Goal: Complete application form

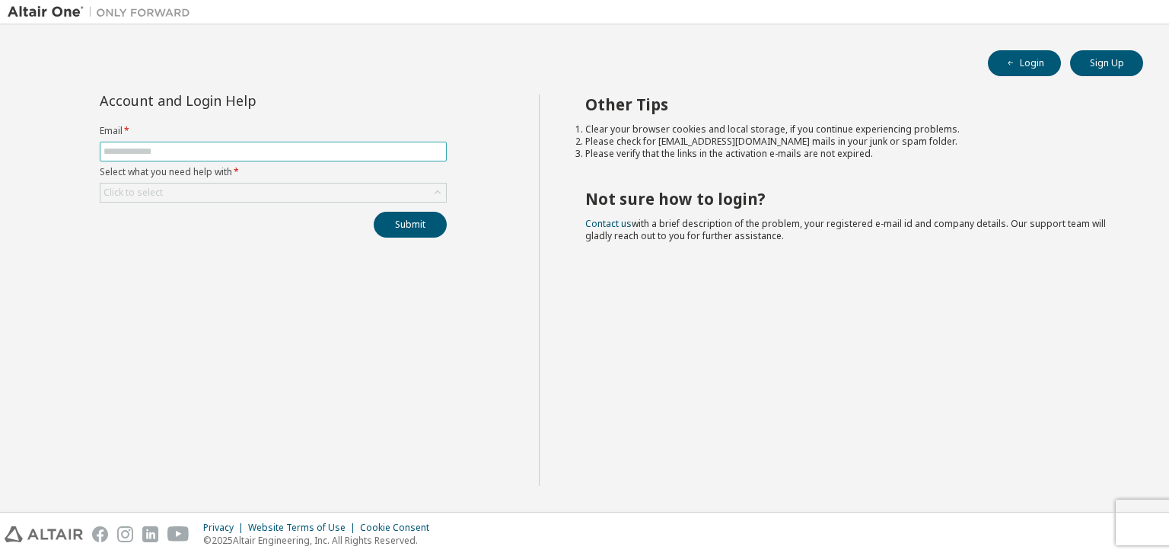
click at [286, 156] on input "text" at bounding box center [273, 151] width 339 height 12
type input "**********"
click at [265, 193] on div "Click to select" at bounding box center [273, 192] width 346 height 18
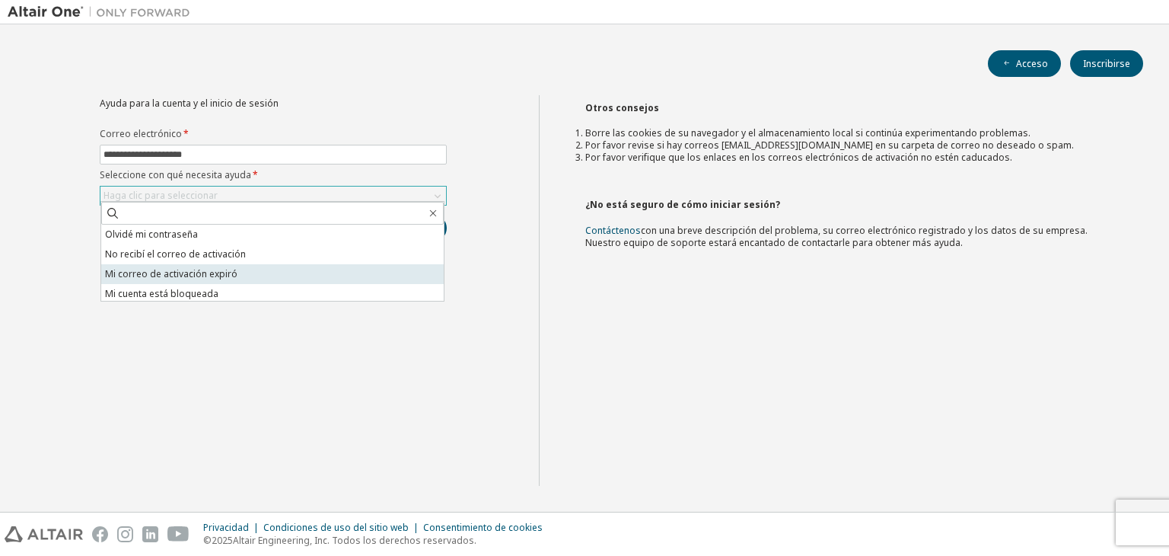
scroll to position [43, 0]
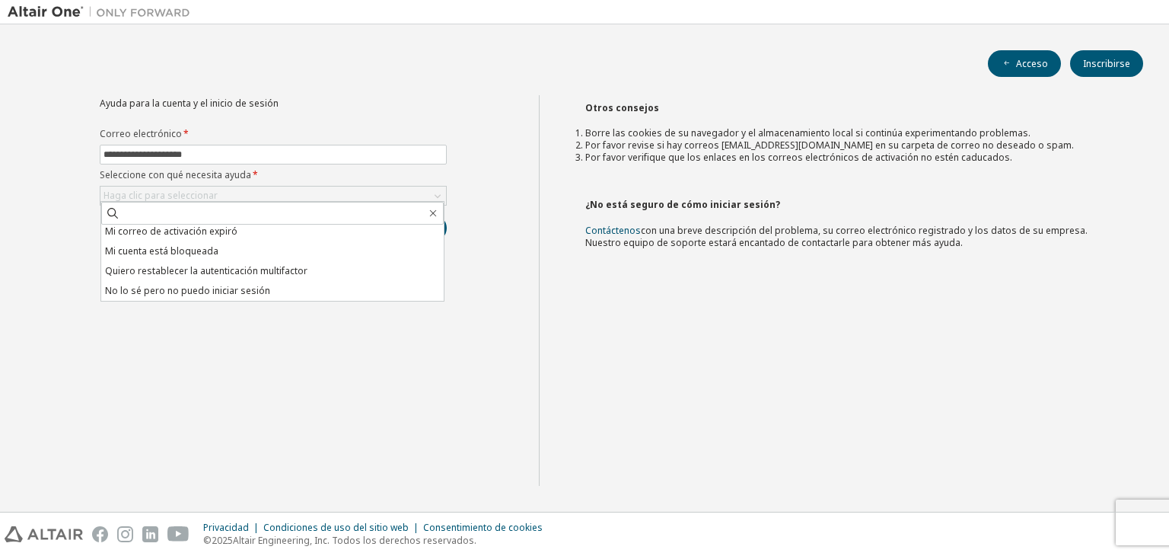
click at [313, 315] on div "**********" at bounding box center [273, 290] width 531 height 390
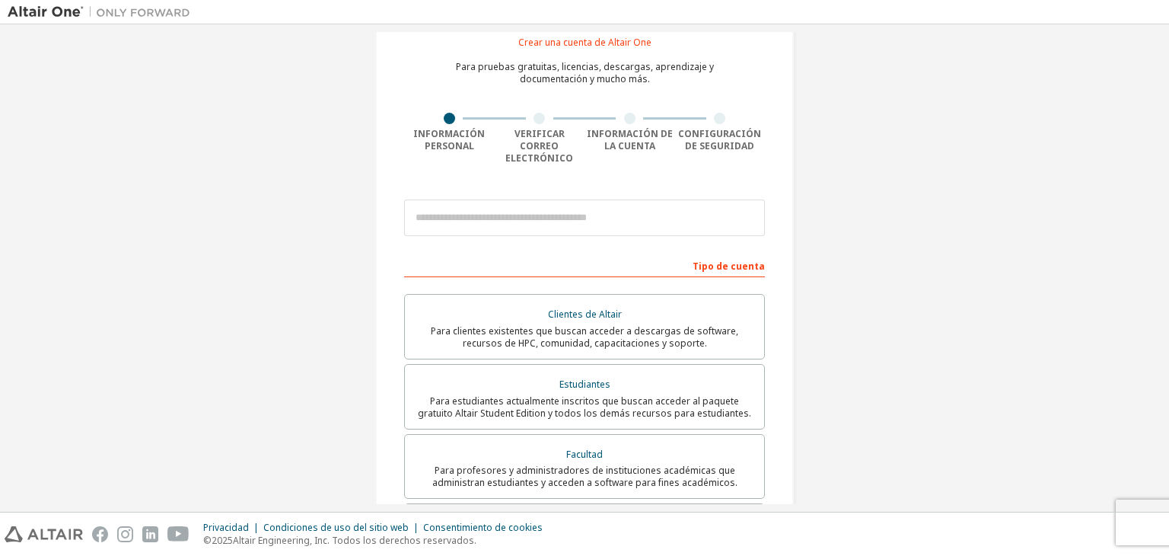
scroll to position [76, 0]
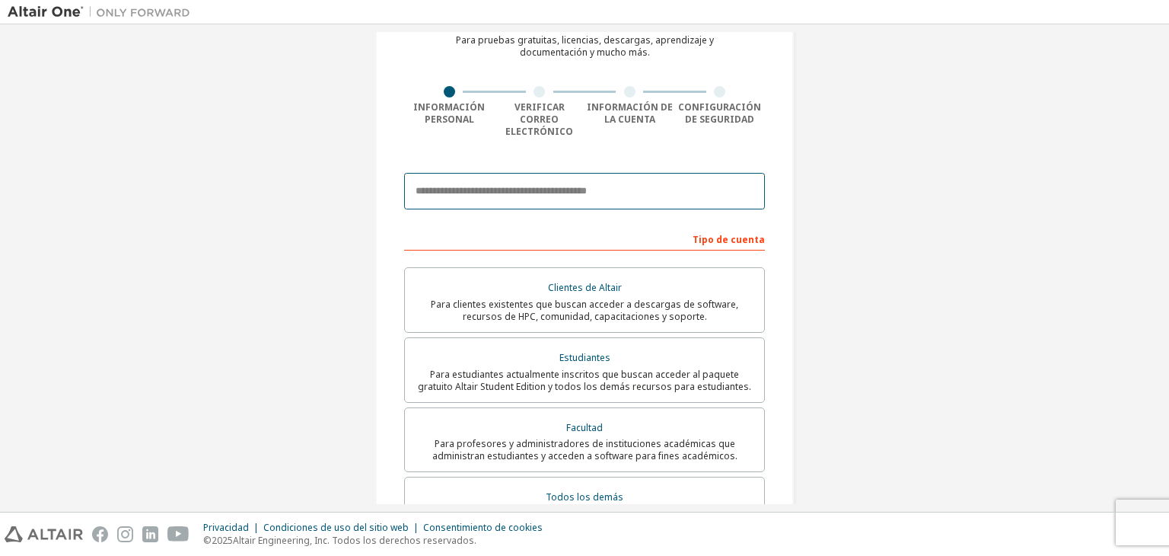
click at [594, 178] on input "email" at bounding box center [584, 191] width 361 height 37
type input "**********"
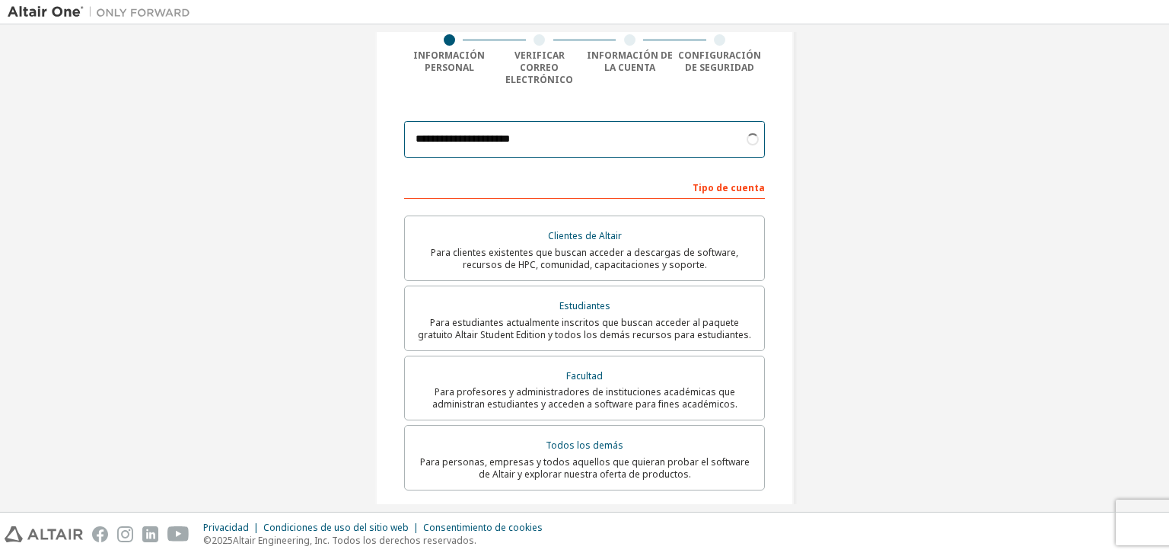
scroll to position [152, 0]
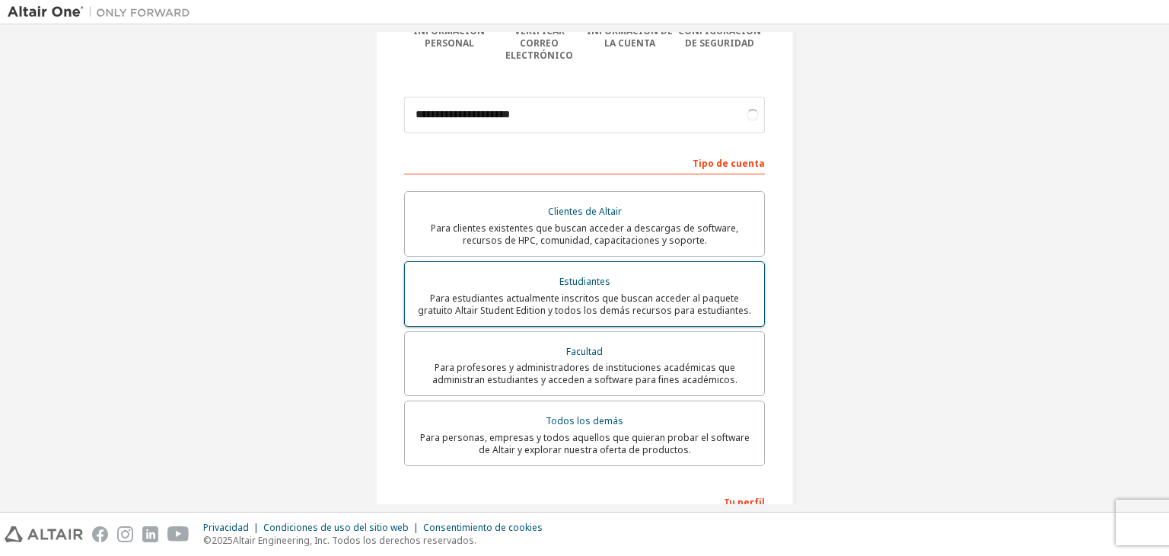
click at [537, 271] on div "Estudiantes" at bounding box center [584, 281] width 341 height 21
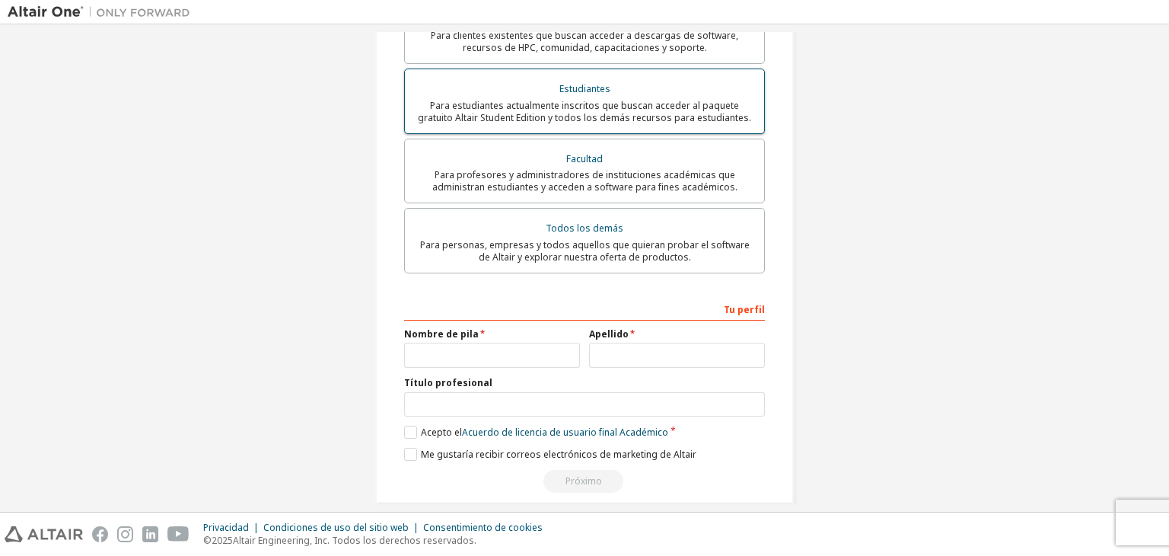
scroll to position [352, 0]
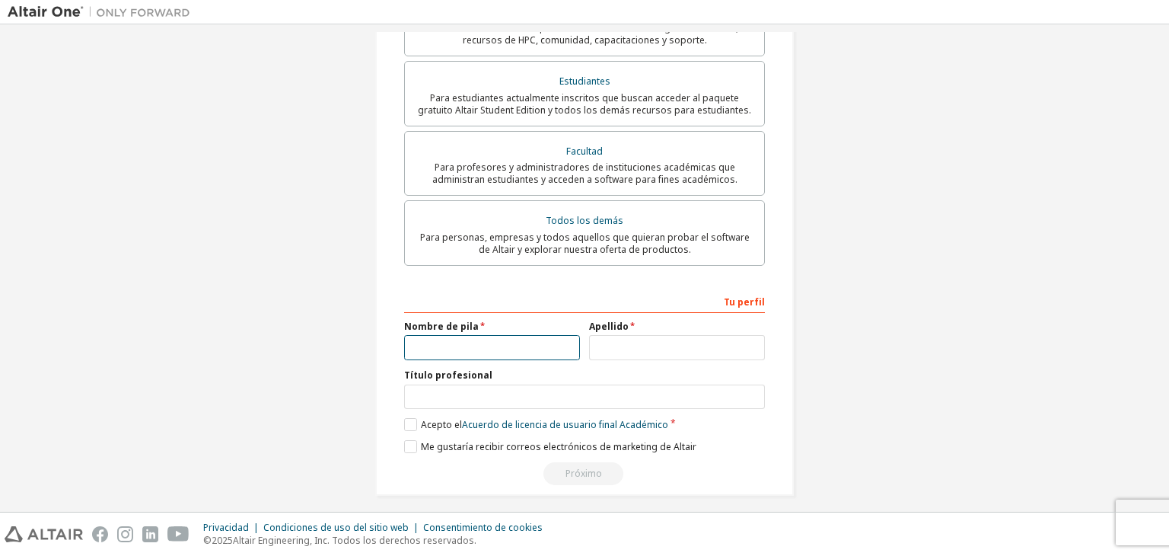
click at [501, 335] on input "text" at bounding box center [492, 347] width 176 height 25
type input "*******"
click at [422, 418] on font "Acepto el" at bounding box center [441, 424] width 41 height 13
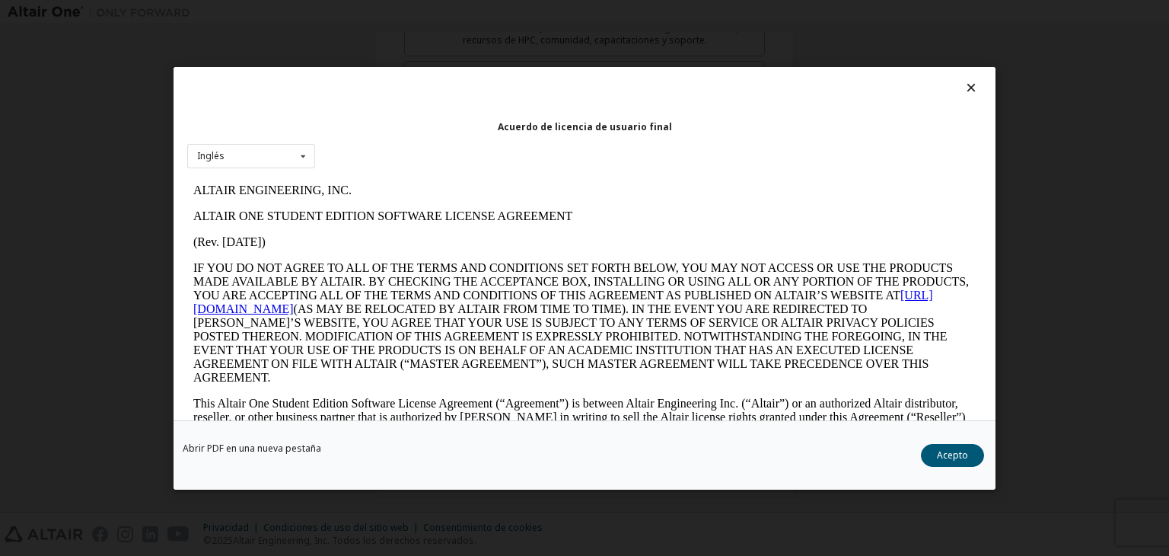
scroll to position [0, 0]
click at [970, 81] on icon at bounding box center [972, 88] width 16 height 14
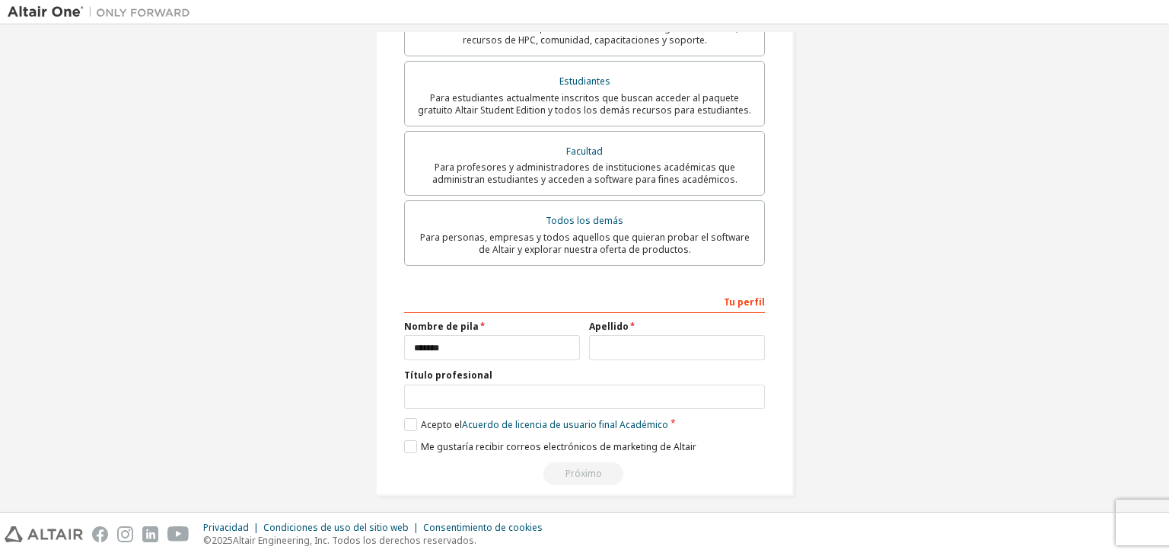
drag, startPoint x: 598, startPoint y: 352, endPoint x: 607, endPoint y: 326, distance: 27.9
click at [598, 349] on div "Tu perfil Nombre de pila ******* Apellido Título profesional Proporcione el est…" at bounding box center [584, 386] width 361 height 197
click at [607, 320] on div "Apellido" at bounding box center [676, 340] width 185 height 40
click at [607, 335] on input "text" at bounding box center [677, 347] width 176 height 25
type input "*******"
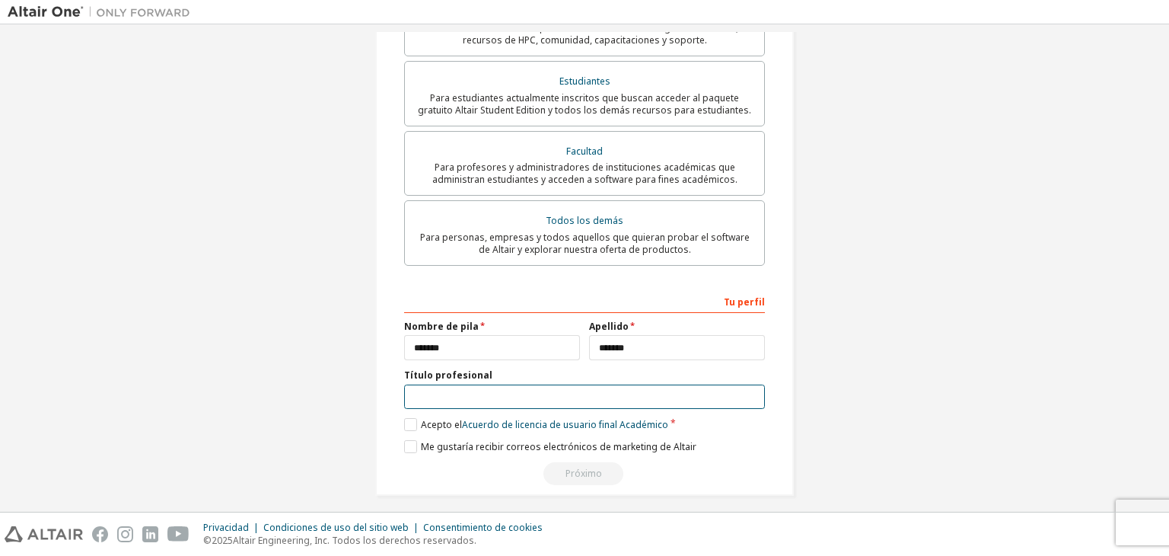
click at [585, 385] on input "text" at bounding box center [584, 396] width 361 height 25
type input "*********"
click at [404, 419] on label "Acepto el Acuerdo de licencia de usuario final Académico" at bounding box center [536, 424] width 264 height 13
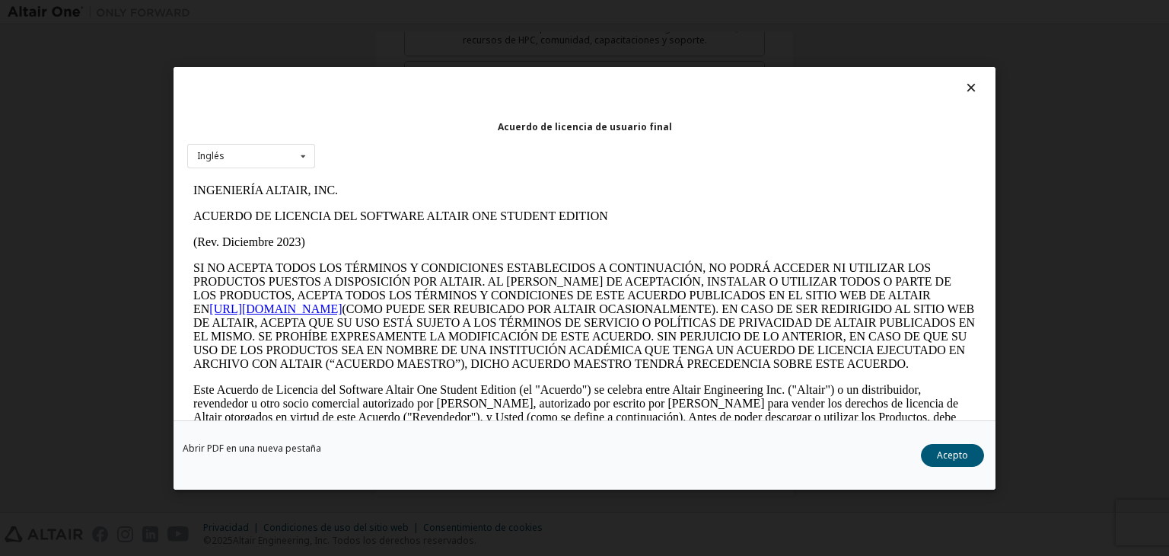
drag, startPoint x: 935, startPoint y: 448, endPoint x: 922, endPoint y: 445, distance: 13.3
click at [936, 448] on button "Acepto" at bounding box center [952, 455] width 63 height 23
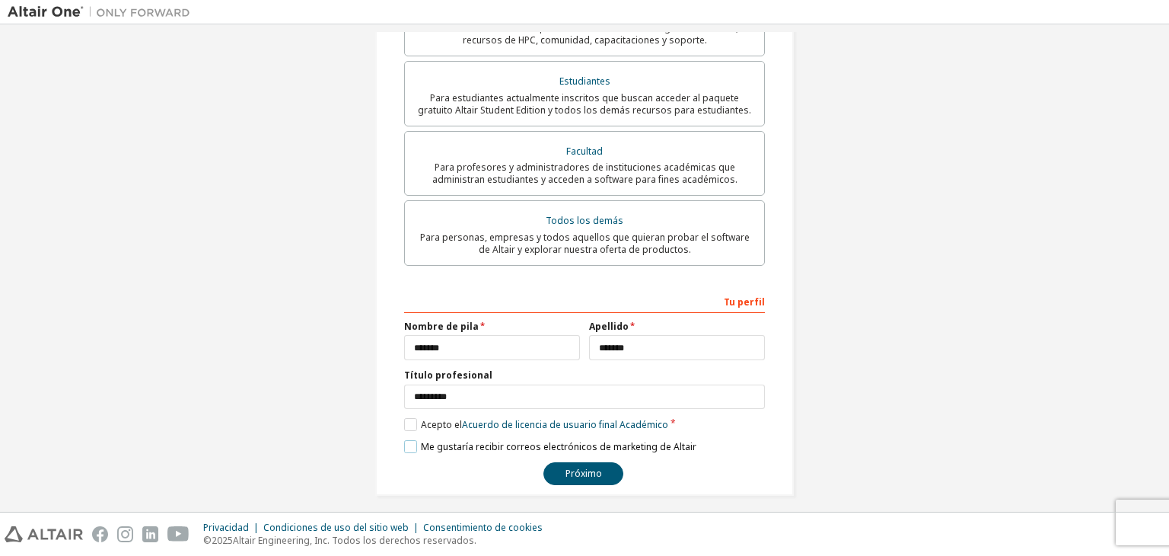
click at [408, 442] on label "Me gustaría recibir correos electrónicos de marketing de Altair" at bounding box center [550, 446] width 292 height 13
click at [565, 467] on font "Próximo" at bounding box center [583, 473] width 37 height 13
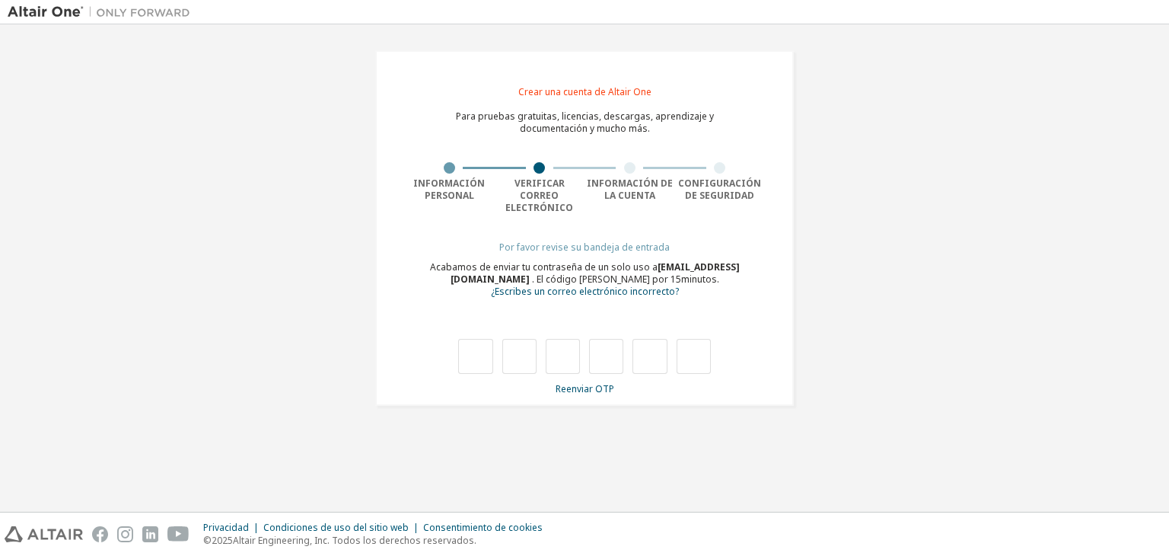
drag, startPoint x: 563, startPoint y: 447, endPoint x: 501, endPoint y: 343, distance: 120.9
click at [501, 343] on div at bounding box center [584, 356] width 253 height 35
click at [489, 345] on input "text" at bounding box center [475, 356] width 34 height 35
type input "*"
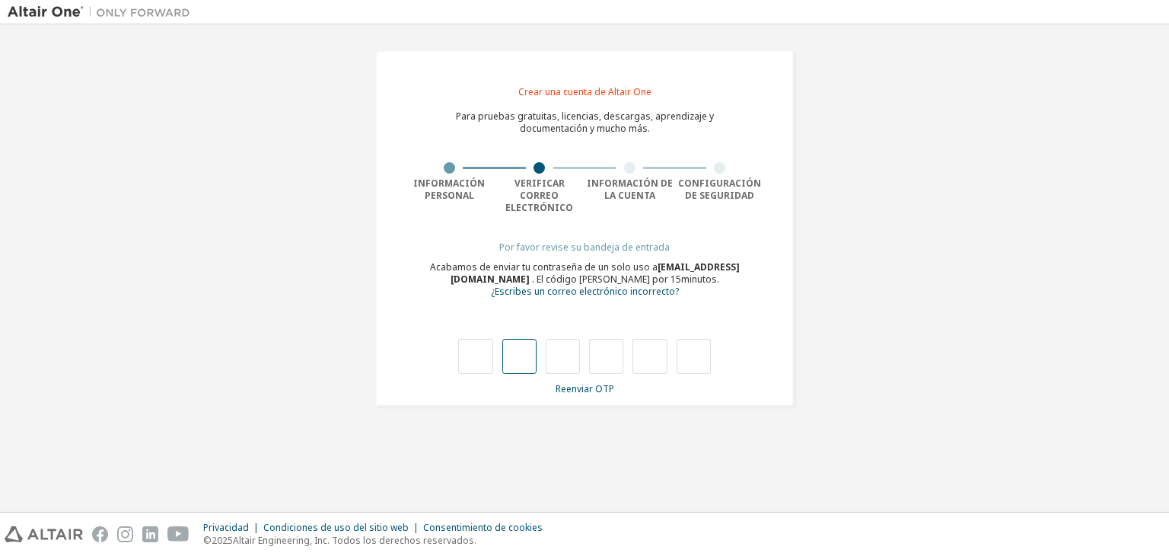
type input "*"
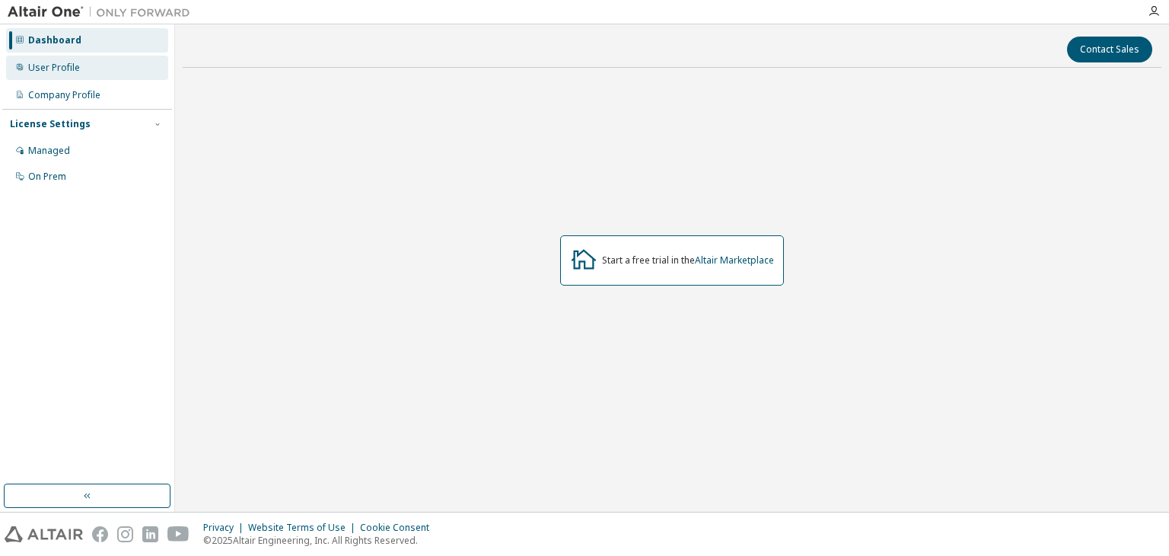
click at [40, 62] on div "User Profile" at bounding box center [54, 68] width 52 height 12
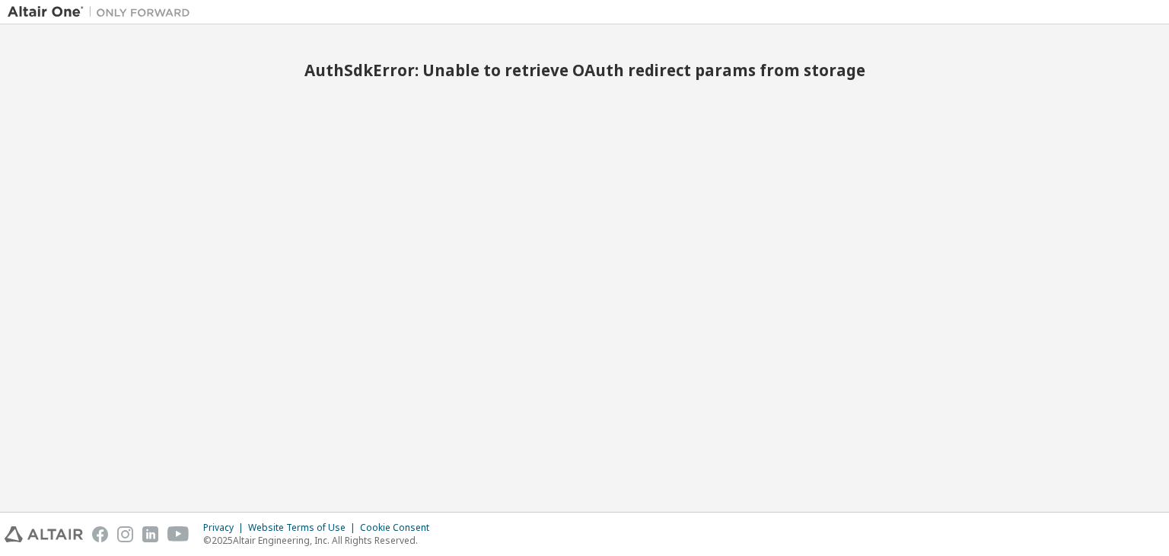
click at [581, 190] on div "AuthSdkError: Unable to retrieve OAuth redirect params from storage" at bounding box center [585, 268] width 1154 height 472
click at [912, 121] on div "AuthSdkError: Unable to retrieve OAuth redirect params from storage" at bounding box center [585, 268] width 1154 height 472
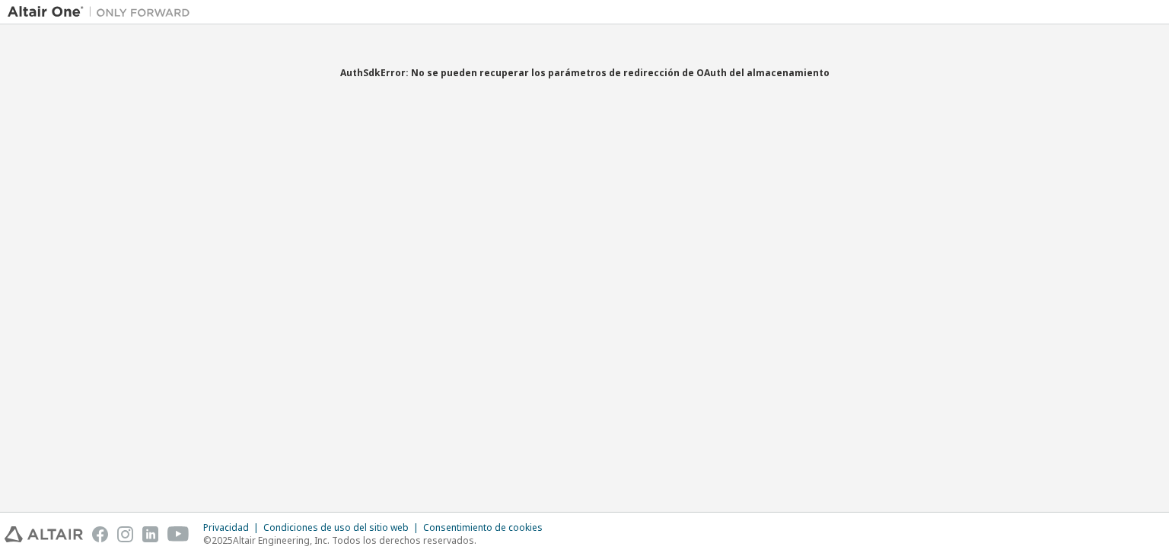
click at [521, 182] on div "AuthSdkError: No se pueden recuperar los parámetros de redirección de OAuth del…" at bounding box center [585, 268] width 1154 height 472
